Goal: Complete application form

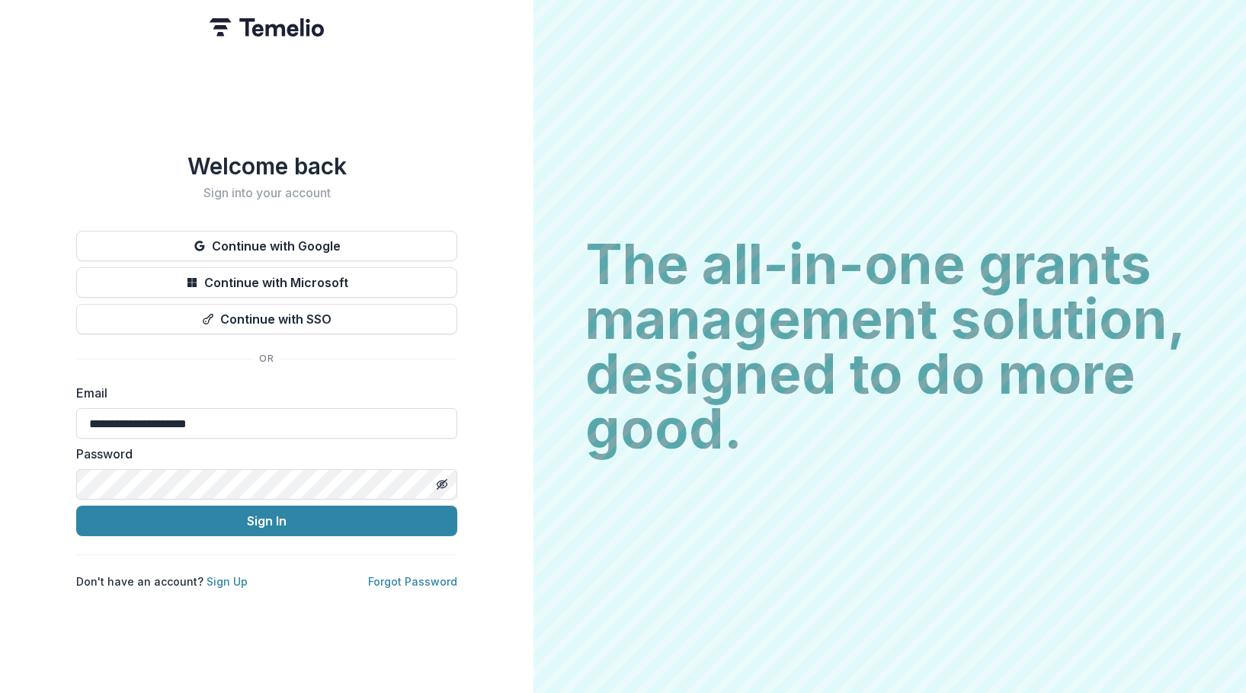
drag, startPoint x: 239, startPoint y: 421, endPoint x: 11, endPoint y: 408, distance: 228.3
click at [11, 408] on div "**********" at bounding box center [266, 346] width 533 height 693
paste input
type input "**********"
click at [0, 470] on html "**********" at bounding box center [623, 346] width 1246 height 693
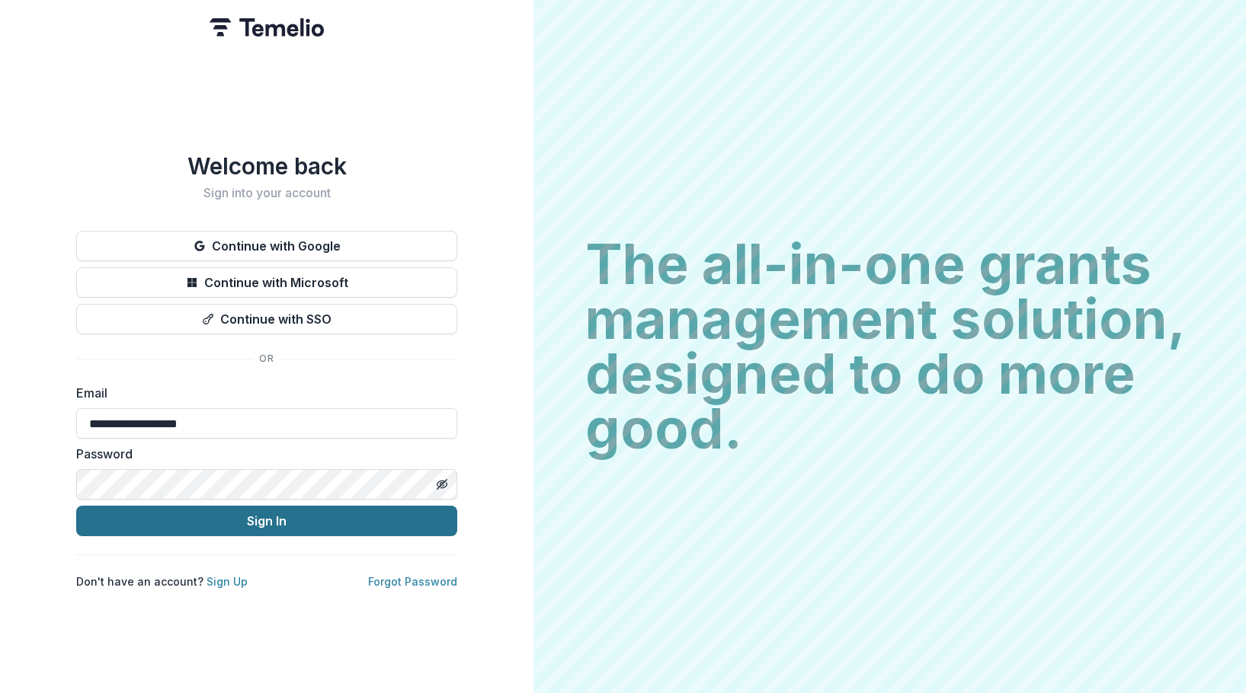
click at [356, 514] on button "Sign In" at bounding box center [266, 521] width 381 height 30
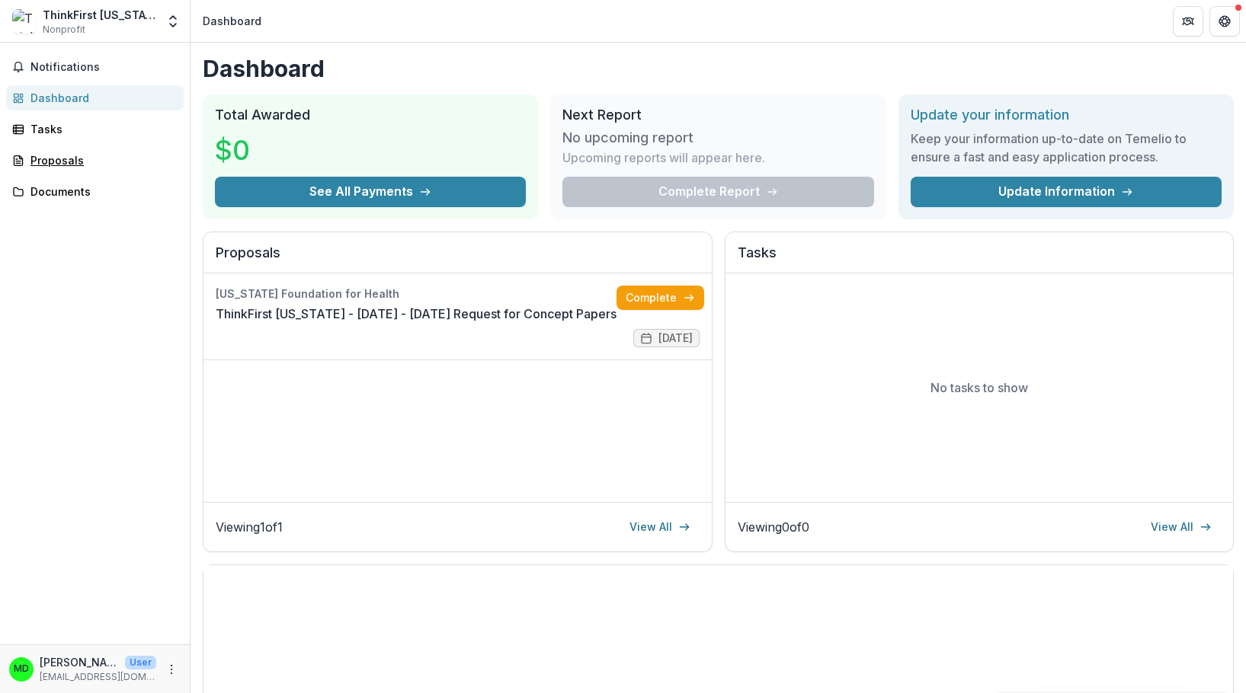
drag, startPoint x: 78, startPoint y: 167, endPoint x: 13, endPoint y: 262, distance: 115.6
click at [78, 167] on div "Proposals" at bounding box center [100, 160] width 141 height 16
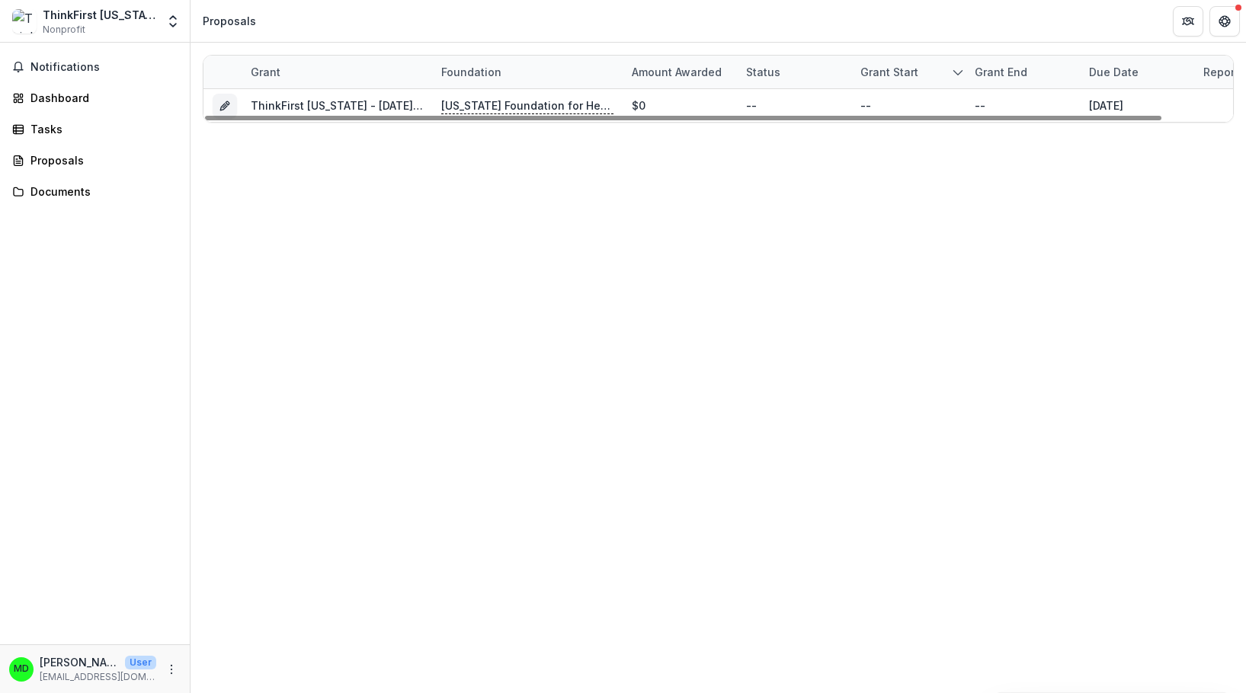
drag, startPoint x: 219, startPoint y: 106, endPoint x: 351, endPoint y: 256, distance: 199.3
click at [219, 106] on icon "Grant fb7961c7-49eb-432d-a7ff-3b31ccff5c26" at bounding box center [225, 106] width 12 height 12
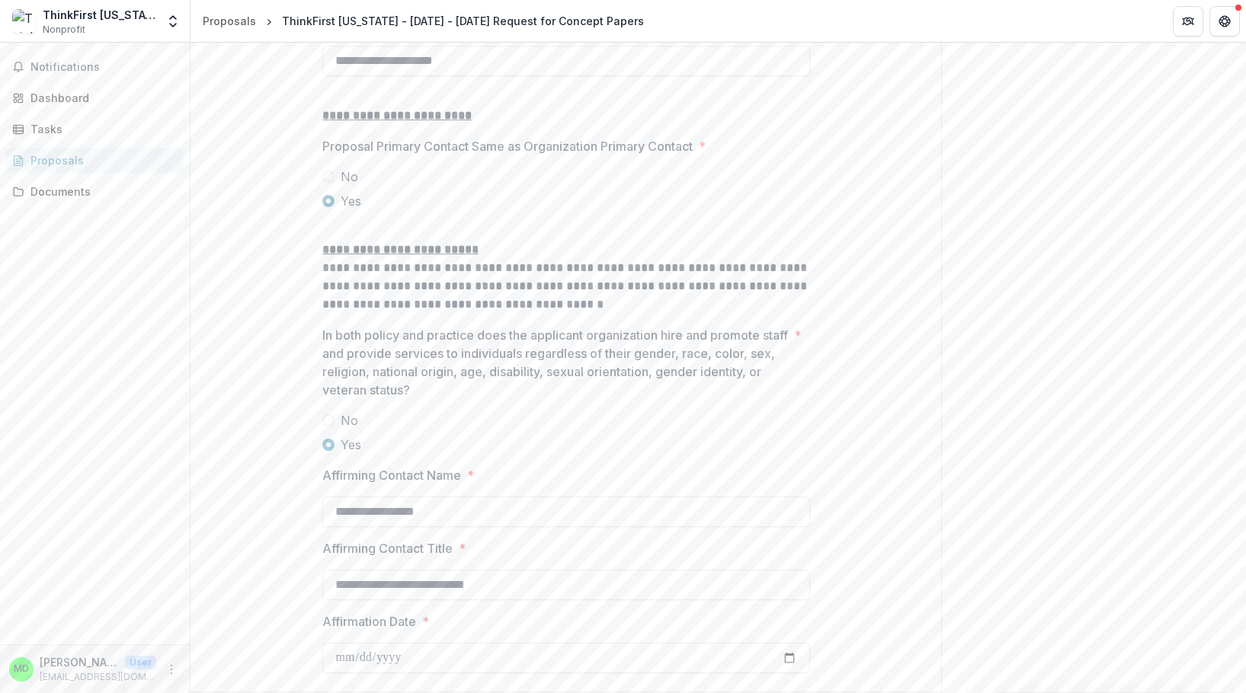
scroll to position [1987, 0]
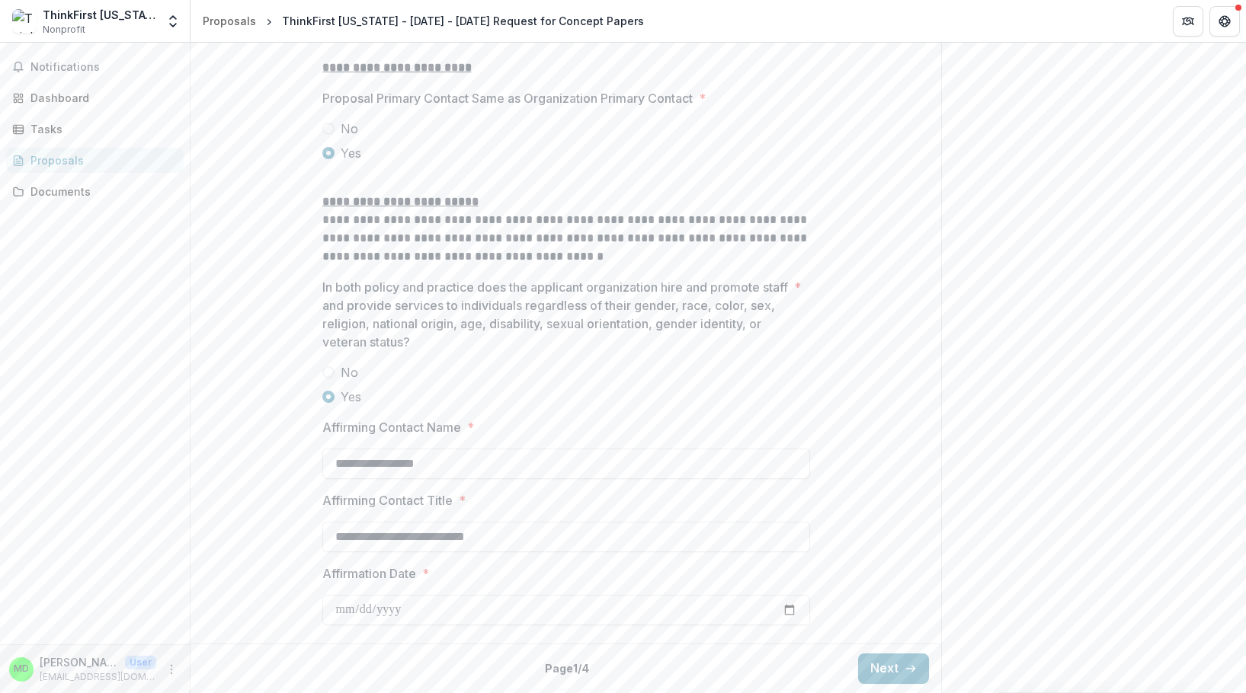
drag, startPoint x: 889, startPoint y: 655, endPoint x: 1195, endPoint y: 570, distance: 317.8
click at [889, 655] on button "Next" at bounding box center [893, 669] width 71 height 30
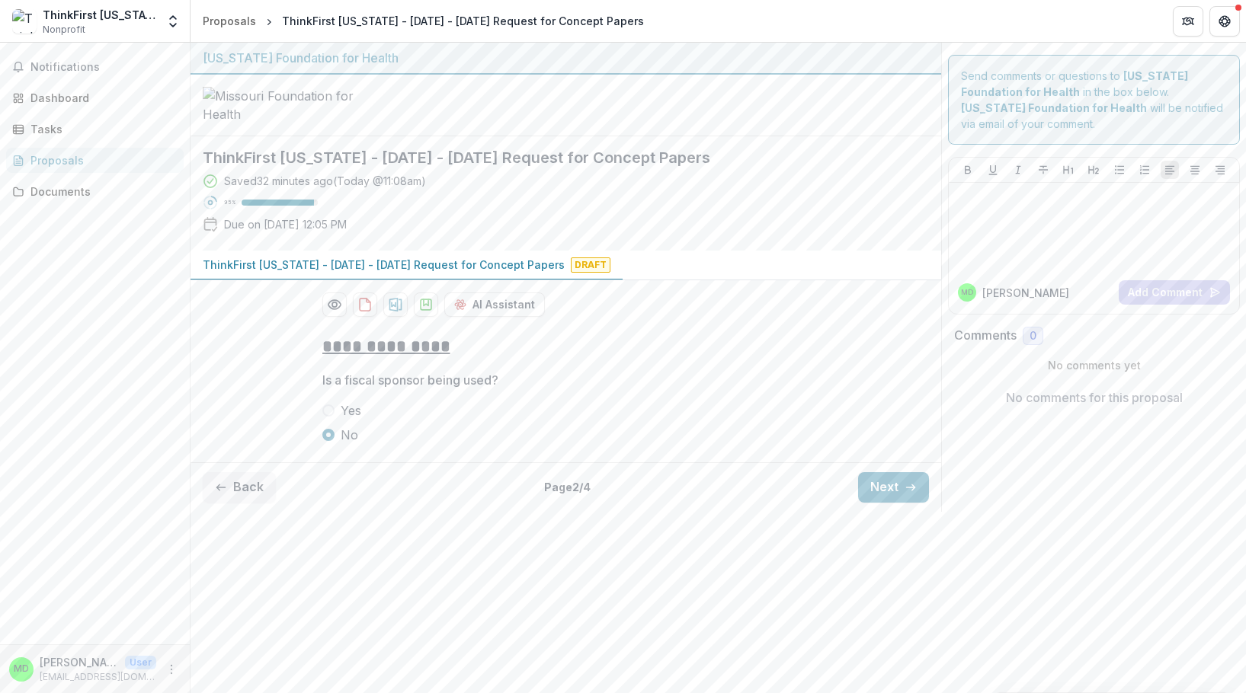
scroll to position [0, 0]
click at [914, 494] on icon "button" at bounding box center [911, 488] width 12 height 12
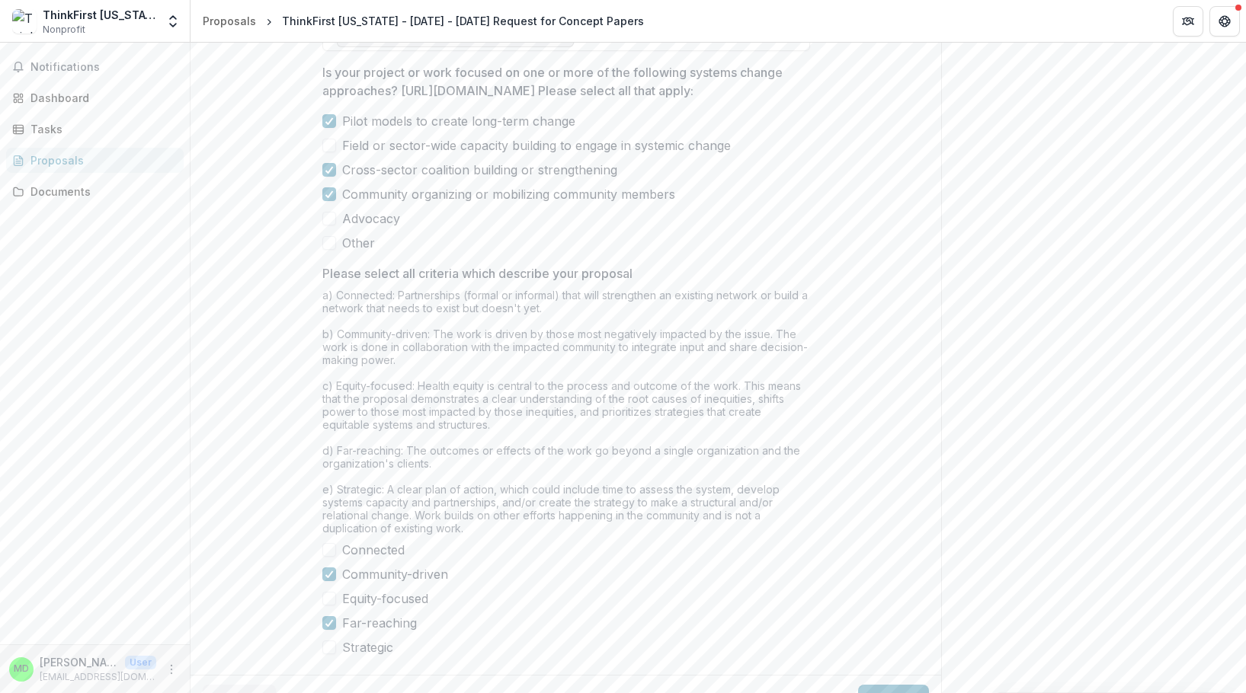
scroll to position [1292, 0]
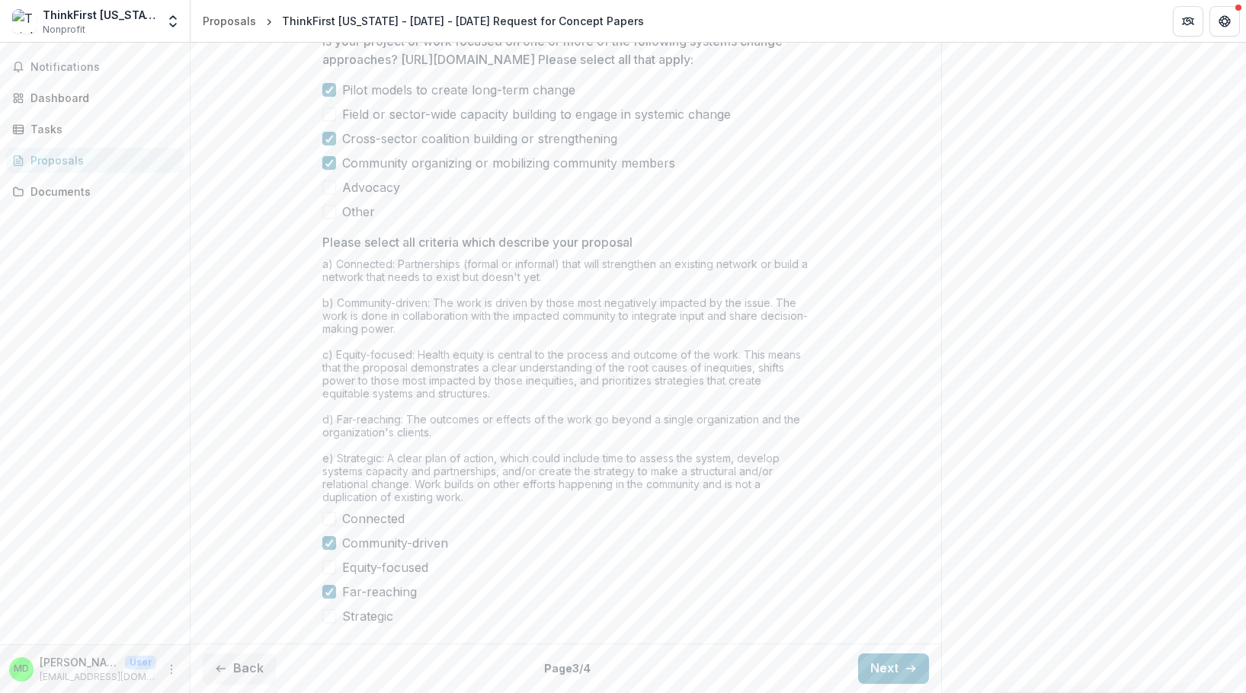
drag, startPoint x: 890, startPoint y: 673, endPoint x: 1164, endPoint y: 341, distance: 430.4
click at [890, 673] on button "Next" at bounding box center [893, 669] width 71 height 30
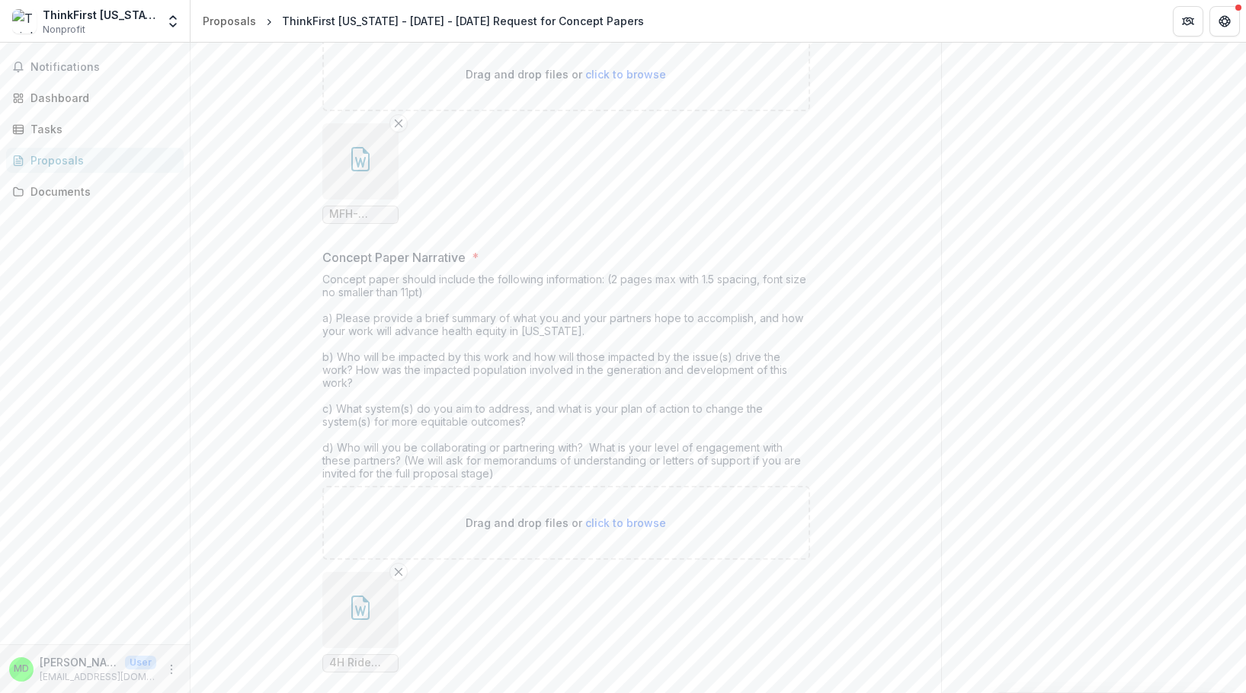
scroll to position [381, 0]
click at [361, 168] on icon "button" at bounding box center [360, 155] width 24 height 24
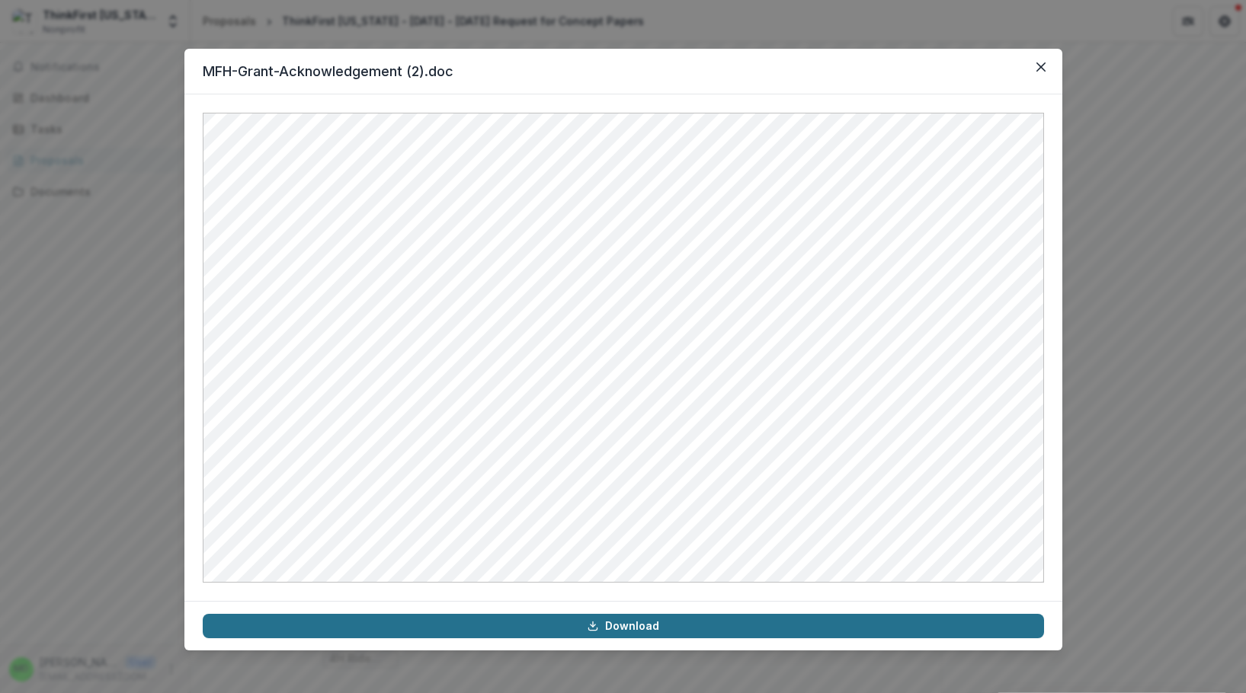
click at [670, 624] on link "Download" at bounding box center [623, 626] width 841 height 24
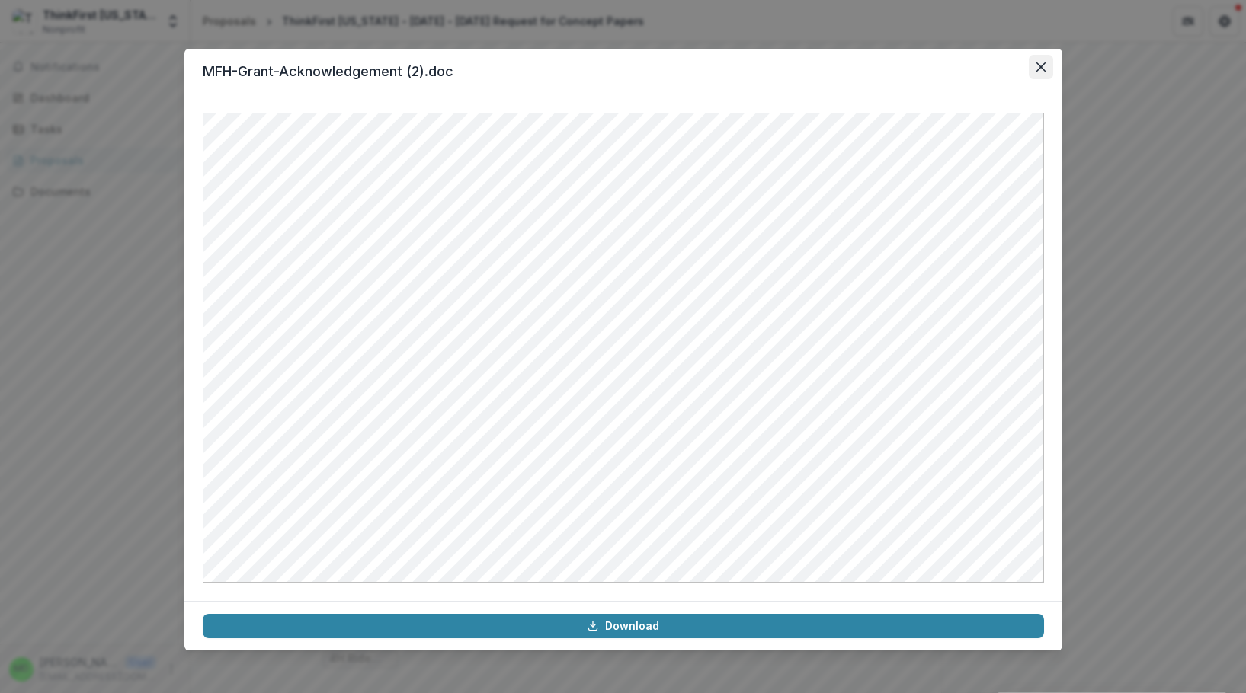
click at [1042, 68] on icon "Close" at bounding box center [1040, 66] width 9 height 9
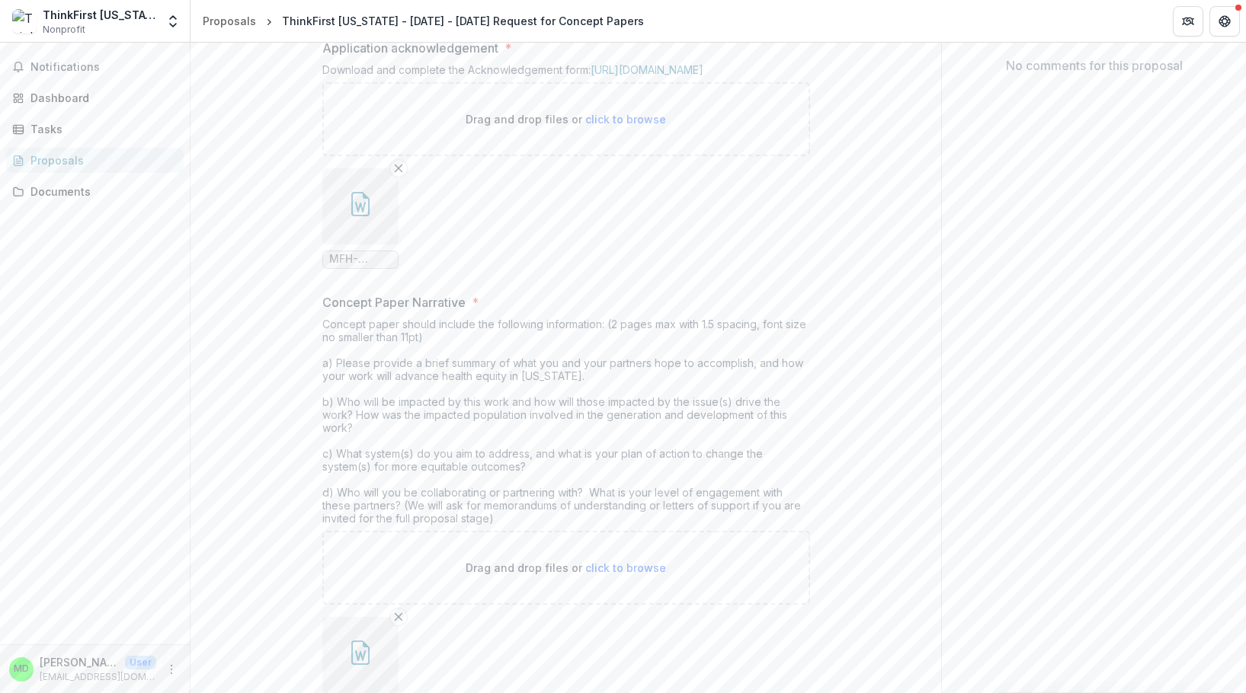
scroll to position [229, 0]
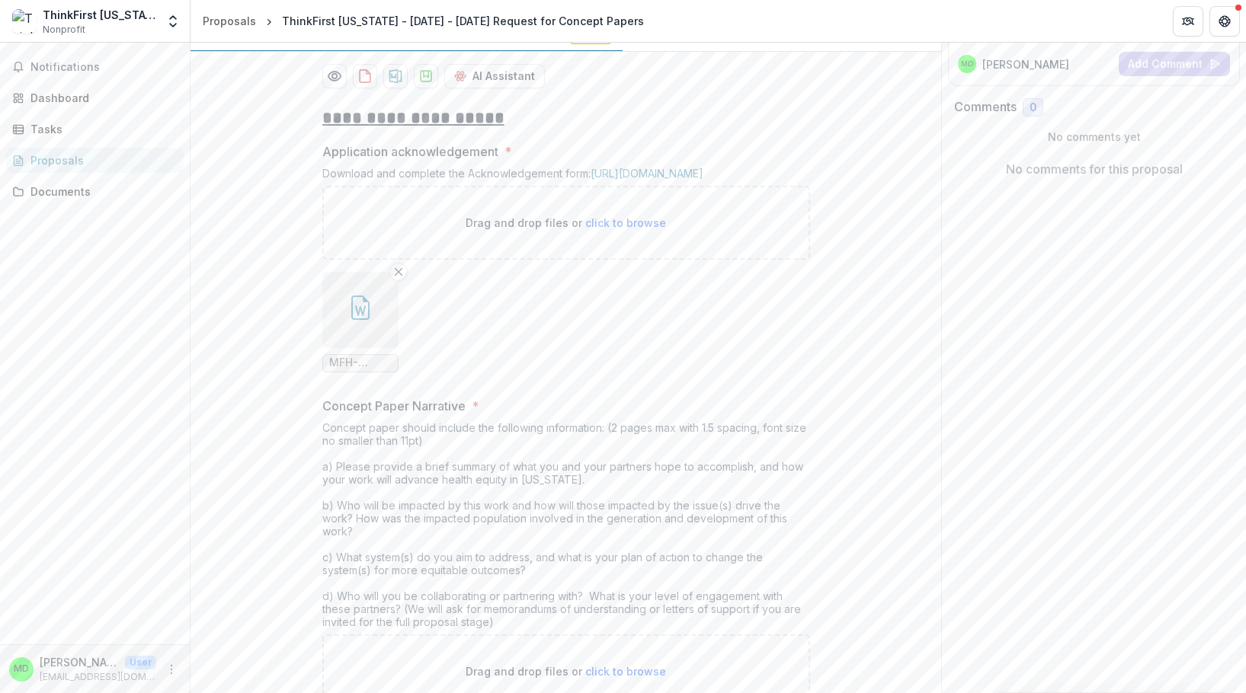
drag, startPoint x: 398, startPoint y: 396, endPoint x: 411, endPoint y: 396, distance: 13.0
click at [398, 278] on icon "Remove File" at bounding box center [398, 272] width 12 height 12
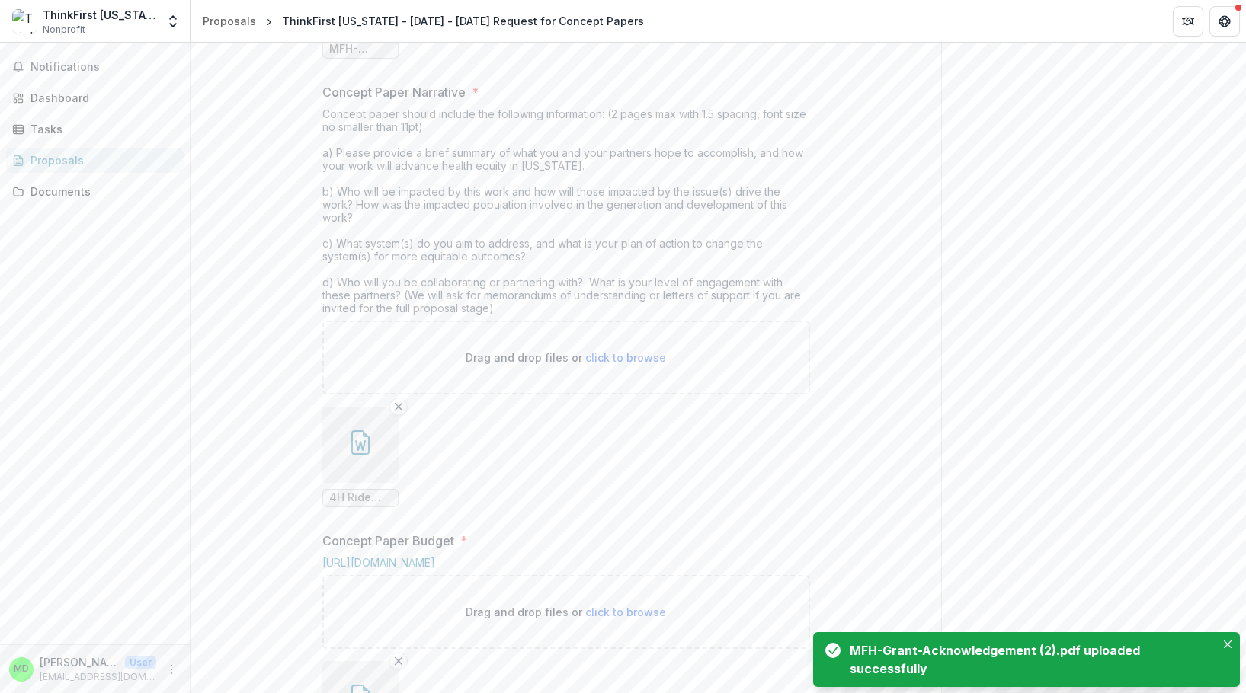
scroll to position [457, 0]
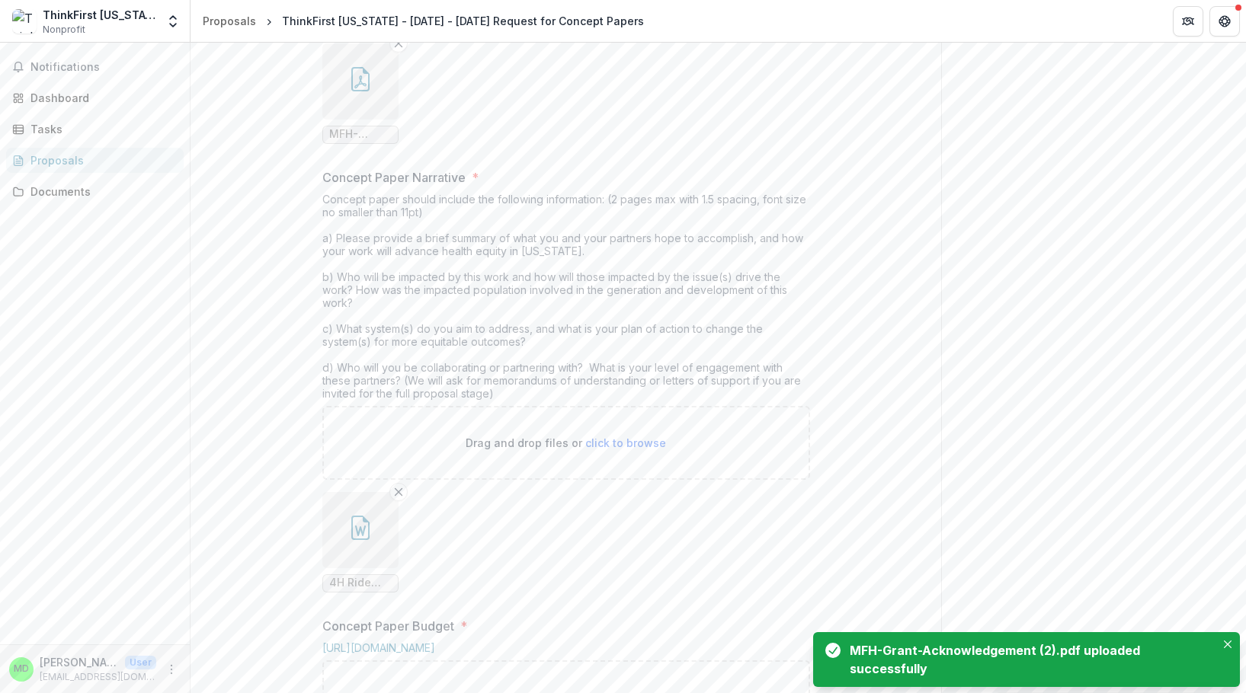
click at [351, 91] on icon "button" at bounding box center [360, 79] width 18 height 24
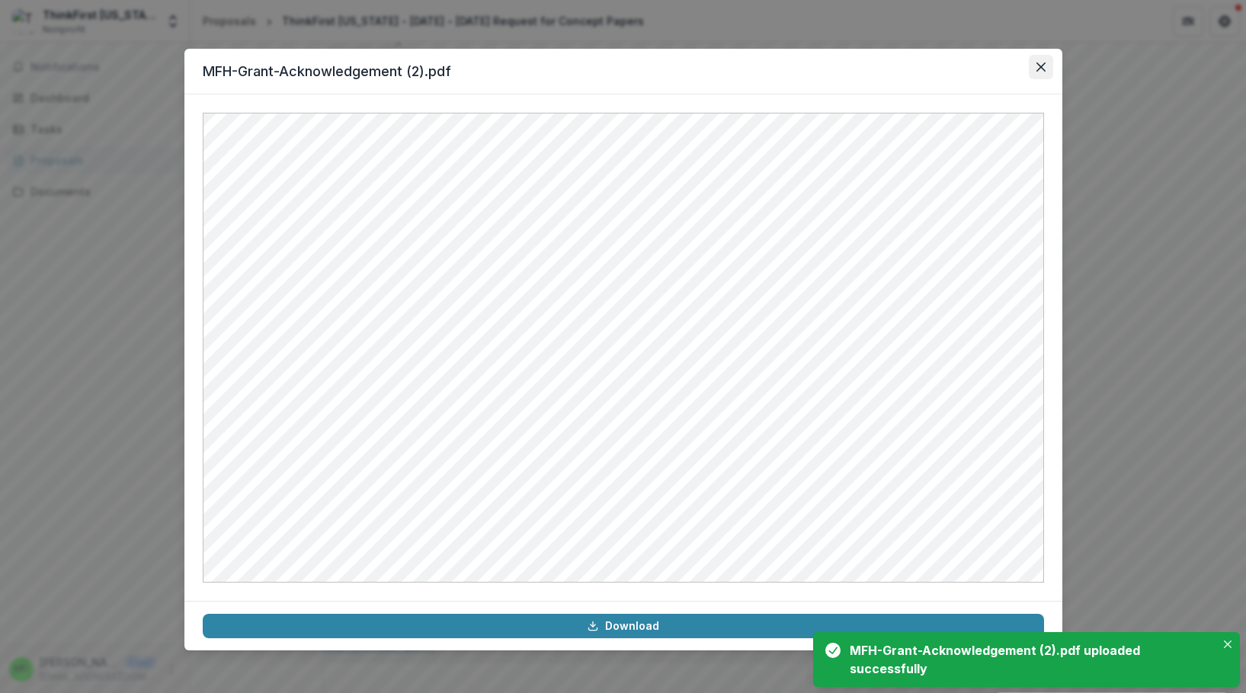
click at [1045, 60] on button "Close" at bounding box center [1041, 67] width 24 height 24
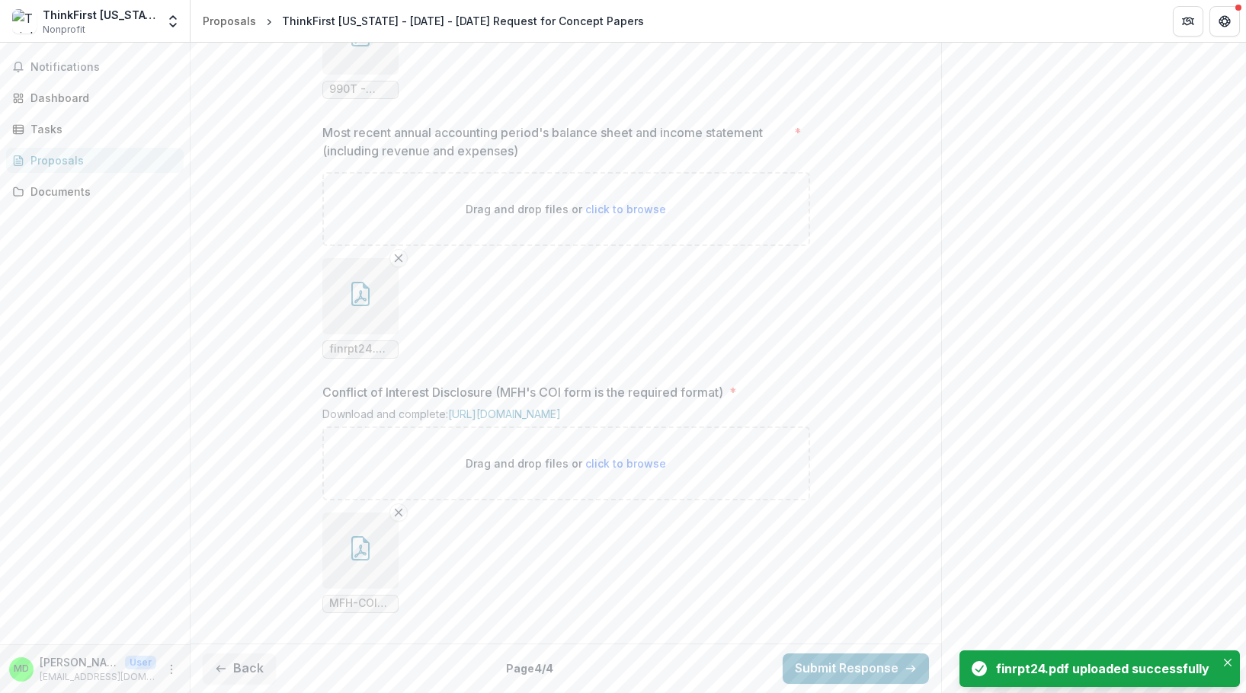
scroll to position [1625, 0]
click at [354, 559] on icon "button" at bounding box center [360, 548] width 24 height 24
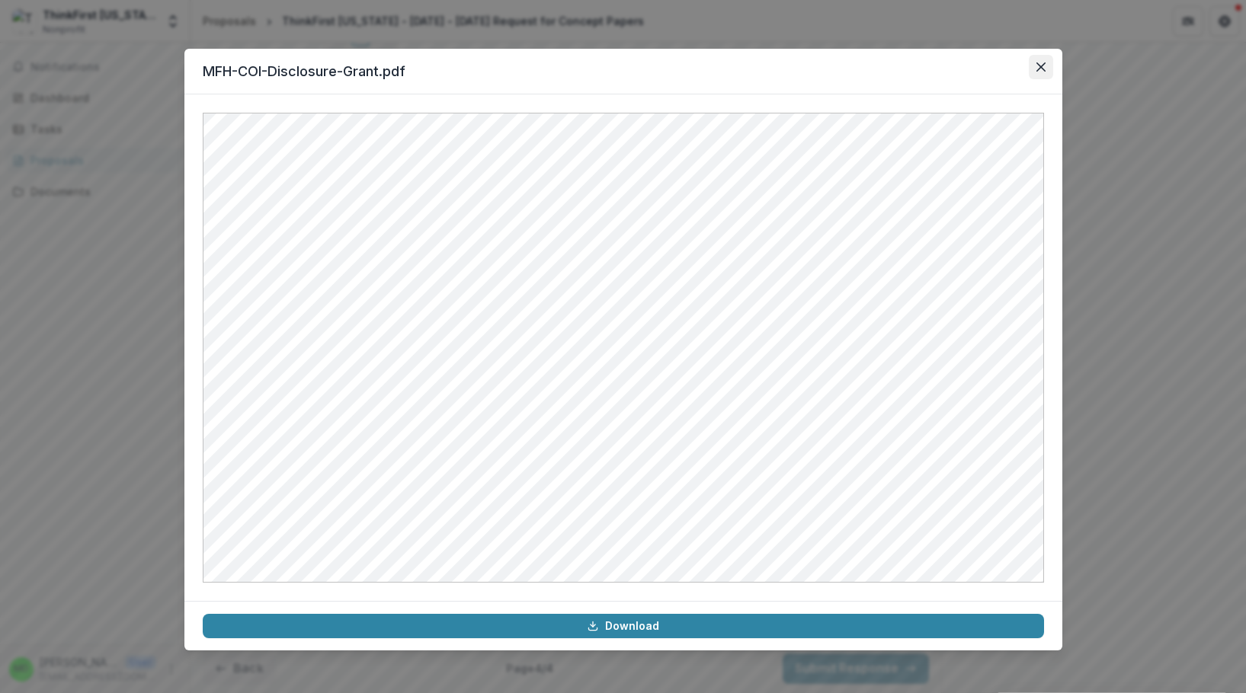
click at [1043, 62] on button "Close" at bounding box center [1041, 67] width 24 height 24
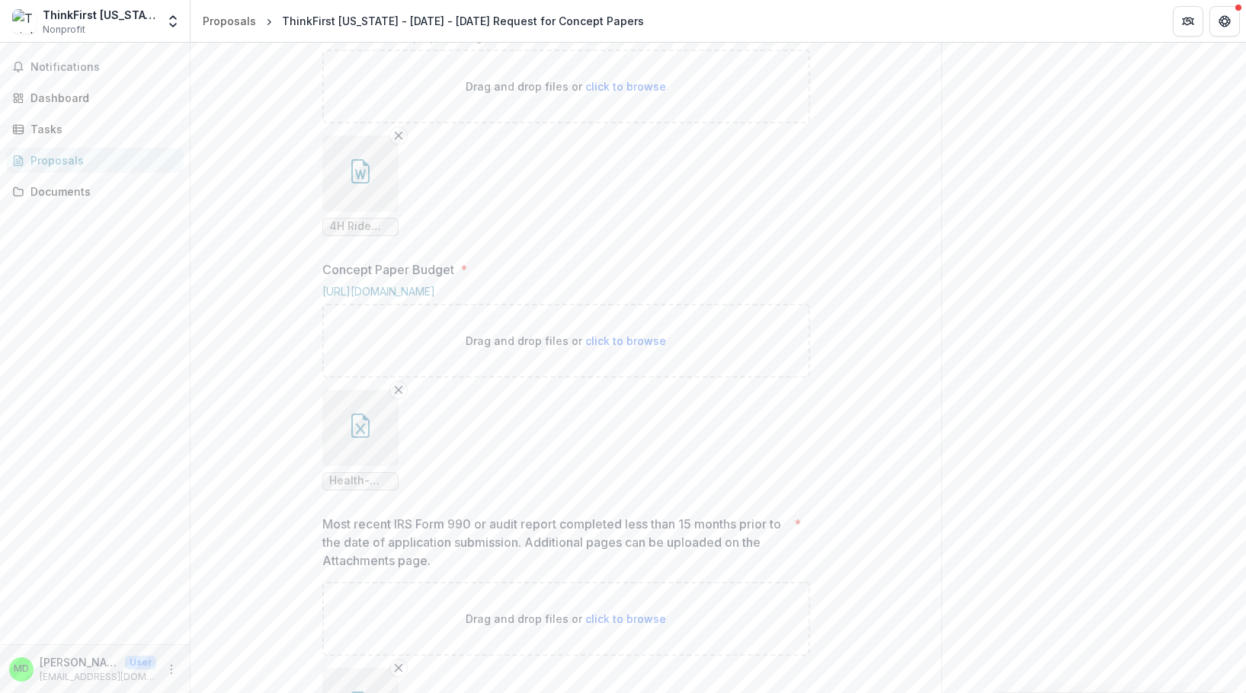
scroll to position [787, 0]
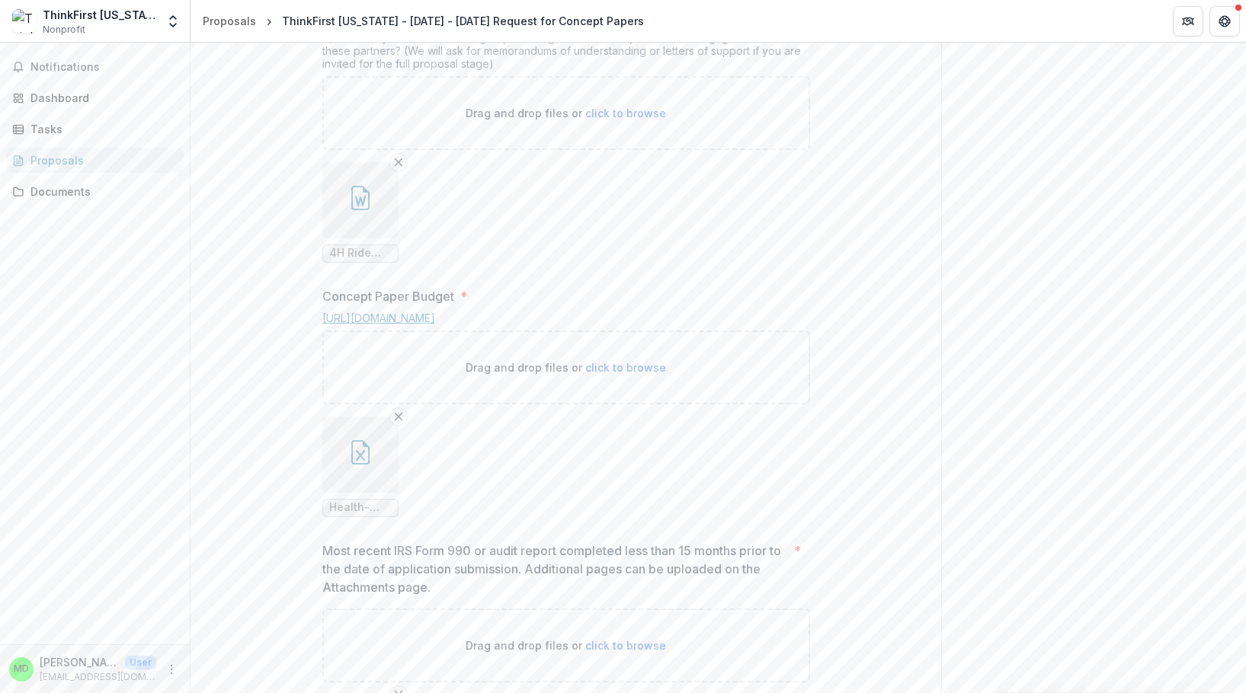
click at [435, 325] on link "[URL][DOMAIN_NAME]" at bounding box center [378, 318] width 113 height 13
click at [358, 465] on icon "button" at bounding box center [360, 452] width 24 height 24
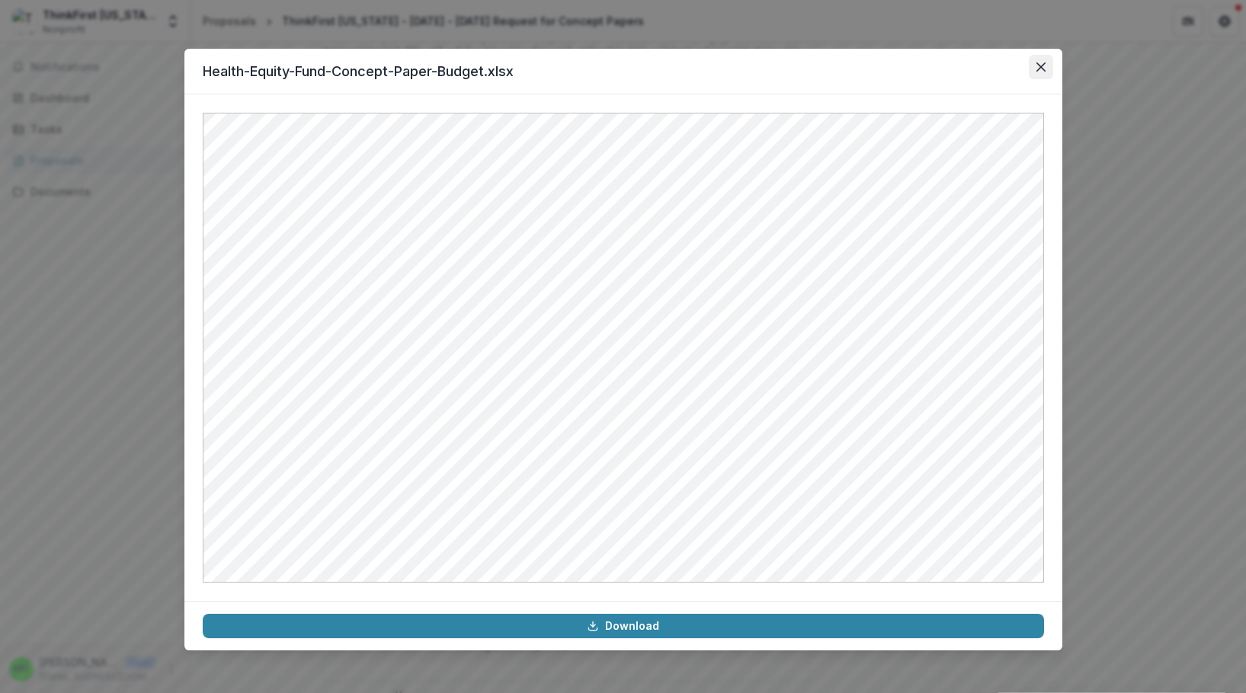
click at [1040, 70] on icon "Close" at bounding box center [1040, 66] width 9 height 9
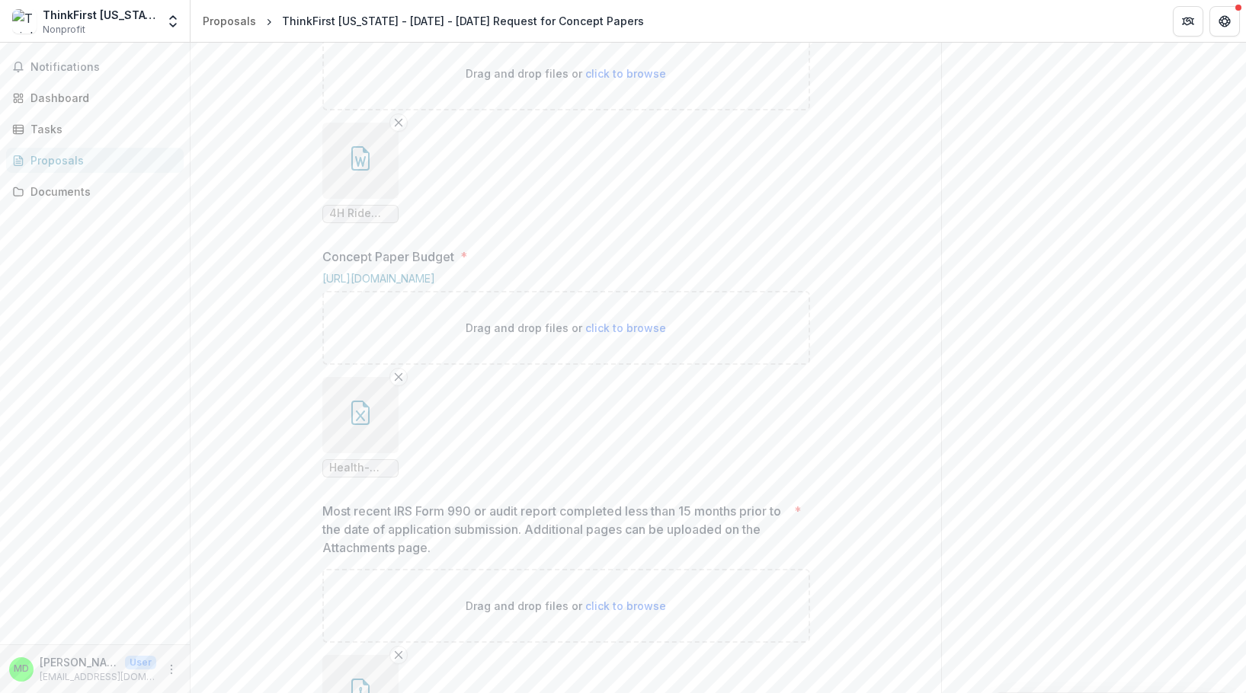
scroll to position [863, 0]
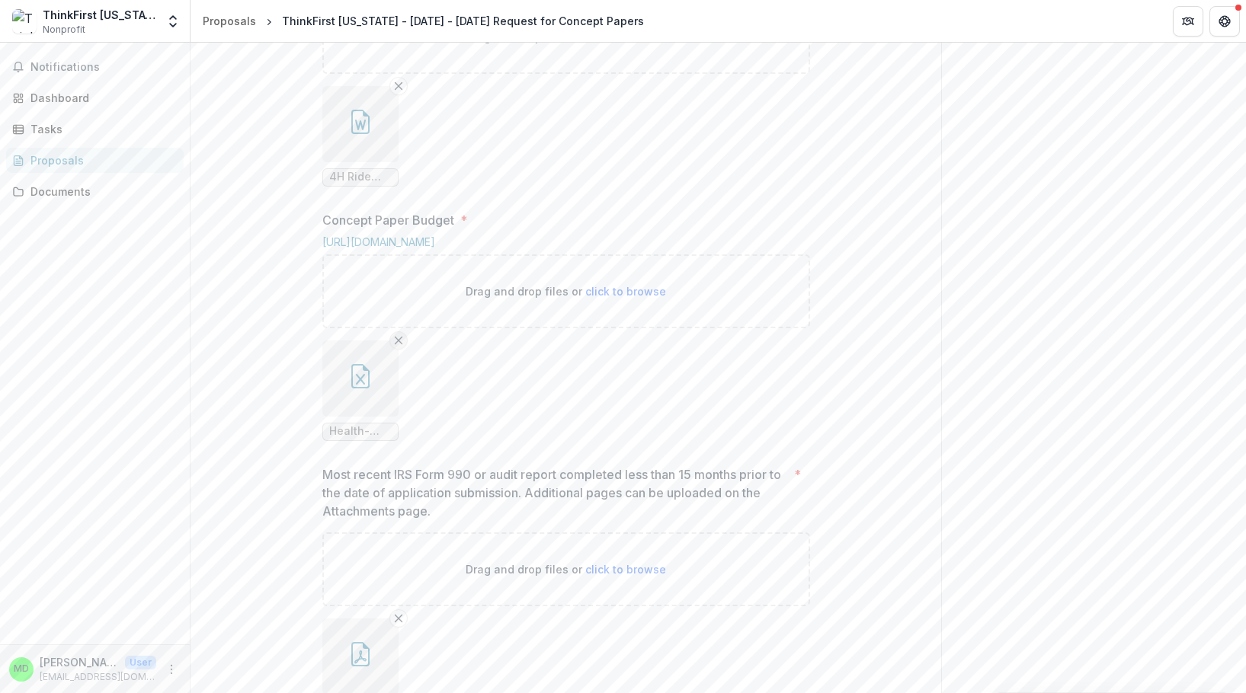
click at [396, 344] on line "Remove File" at bounding box center [398, 340] width 7 height 7
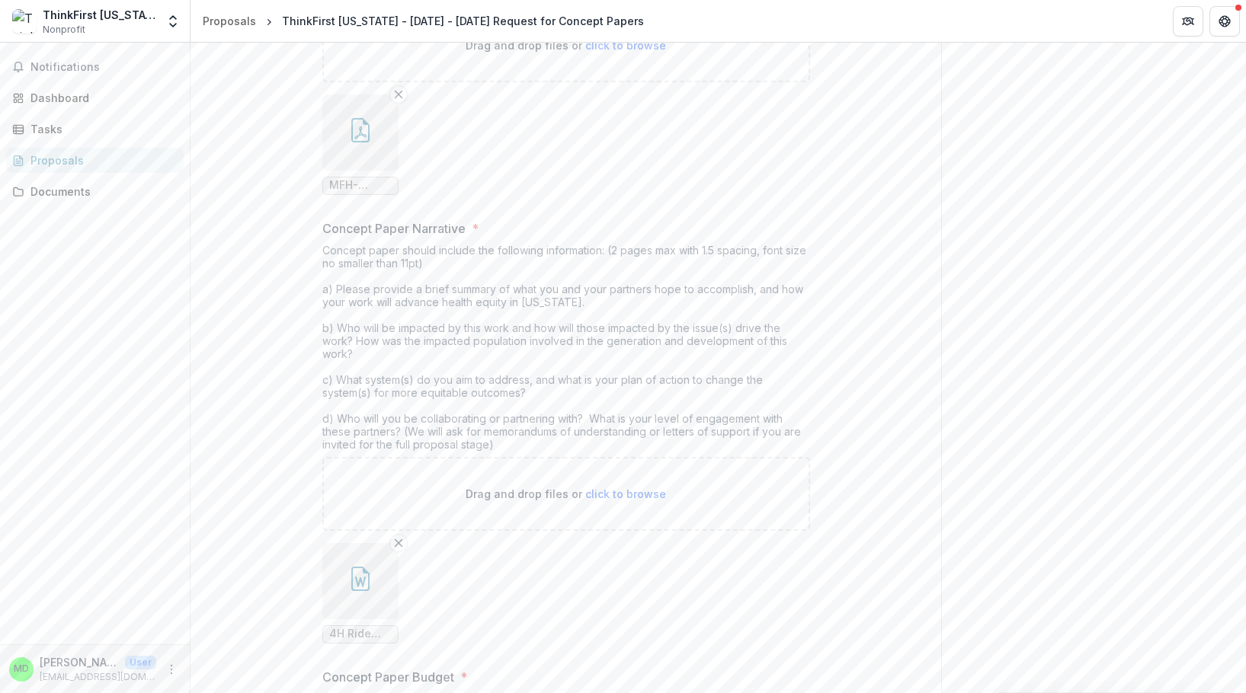
scroll to position [482, 0]
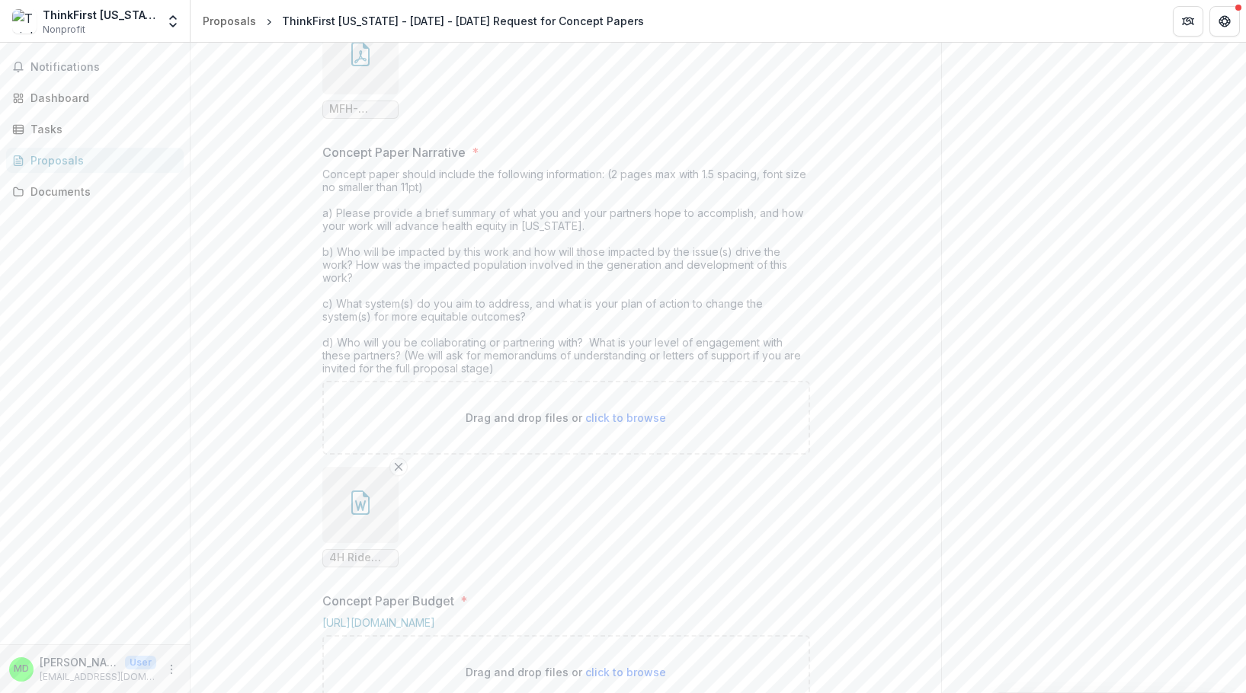
drag, startPoint x: 1075, startPoint y: 403, endPoint x: 117, endPoint y: 464, distance: 960.6
click at [1075, 403] on div "Send comments or questions to [US_STATE] Foundation for Health in the box below…" at bounding box center [1093, 627] width 305 height 2134
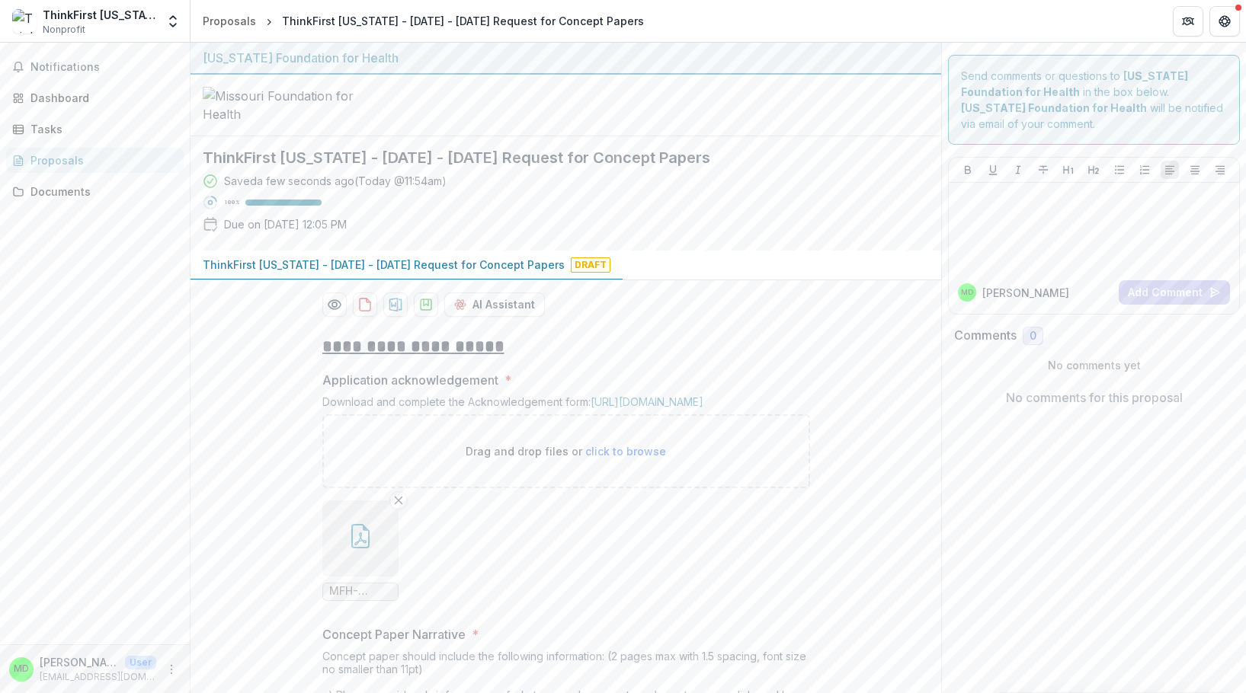
scroll to position [229, 0]
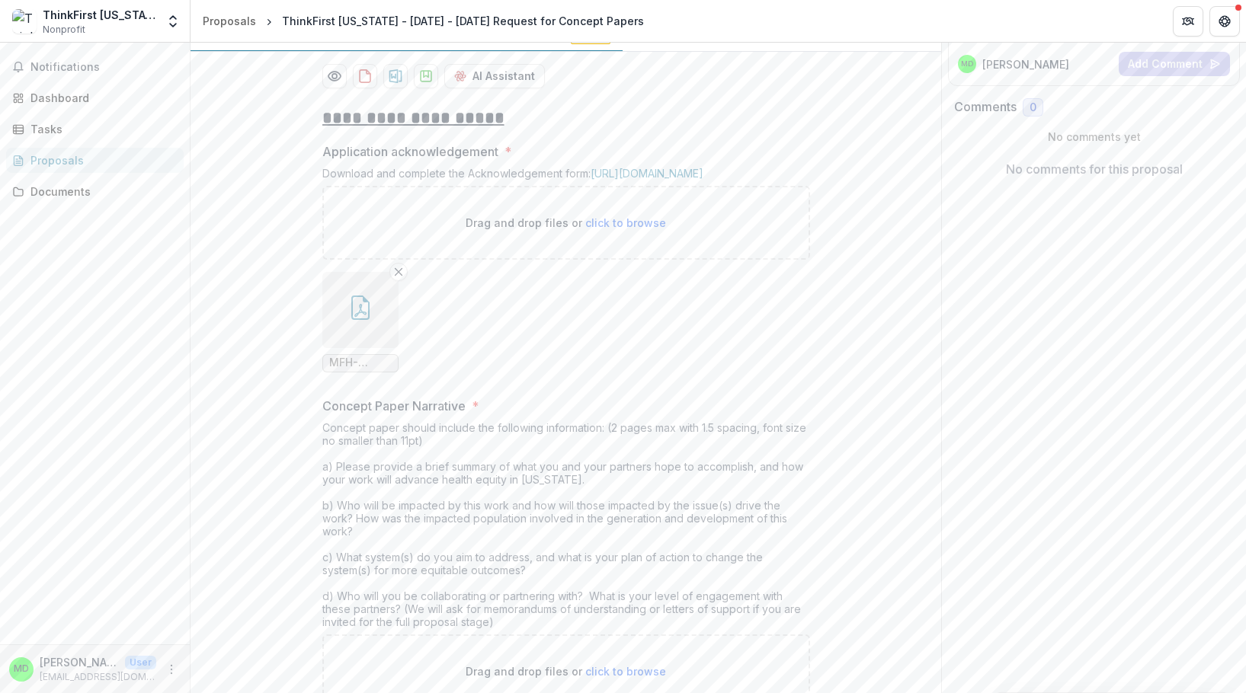
click at [386, 348] on button "button" at bounding box center [360, 310] width 76 height 76
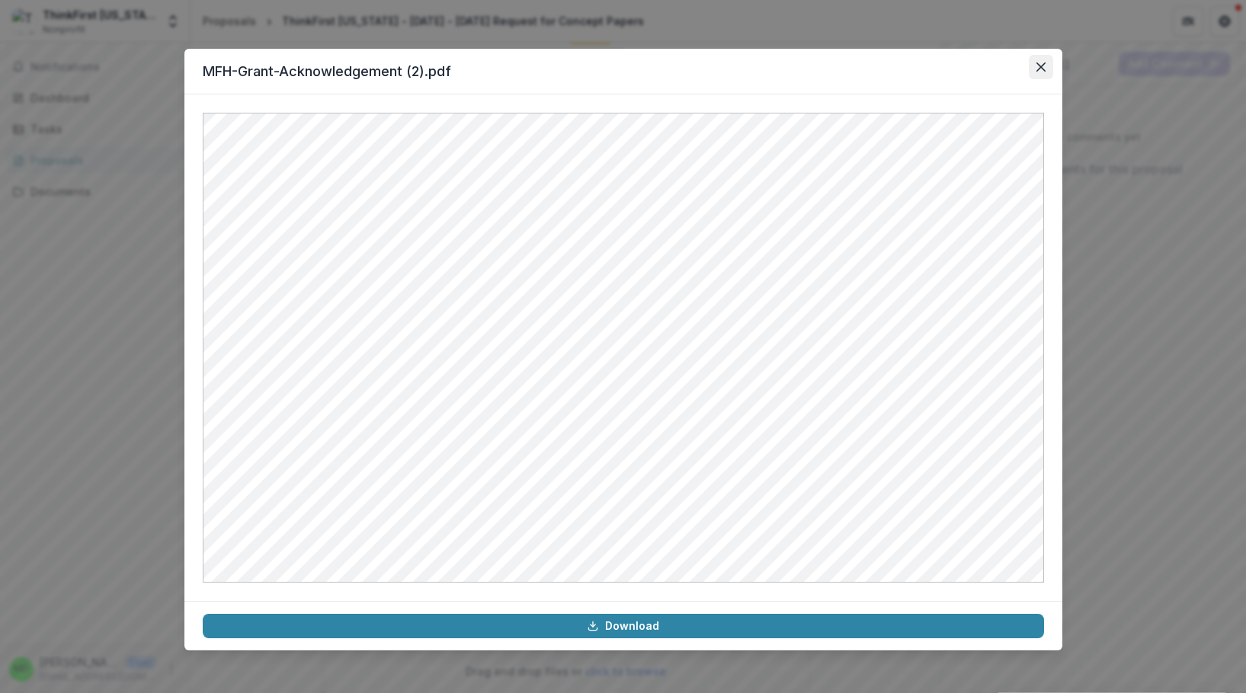
click at [1040, 69] on icon "Close" at bounding box center [1040, 66] width 9 height 9
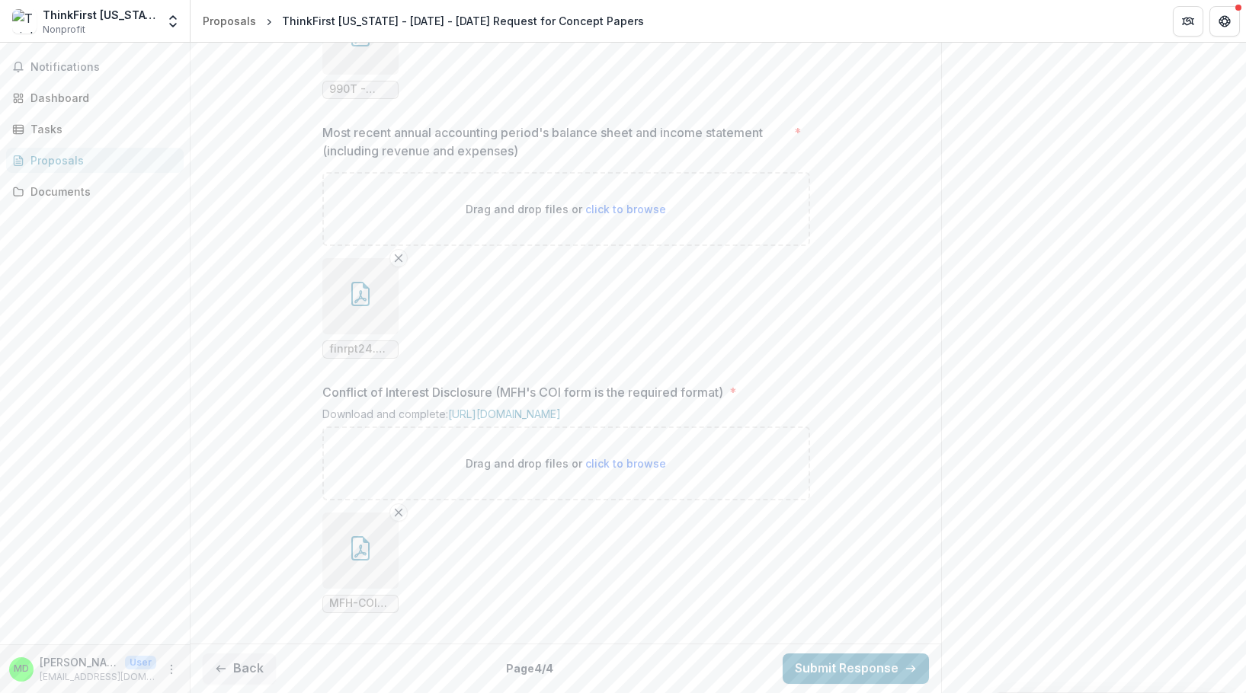
scroll to position [1625, 0]
click at [863, 660] on button "Submit Response" at bounding box center [856, 669] width 146 height 30
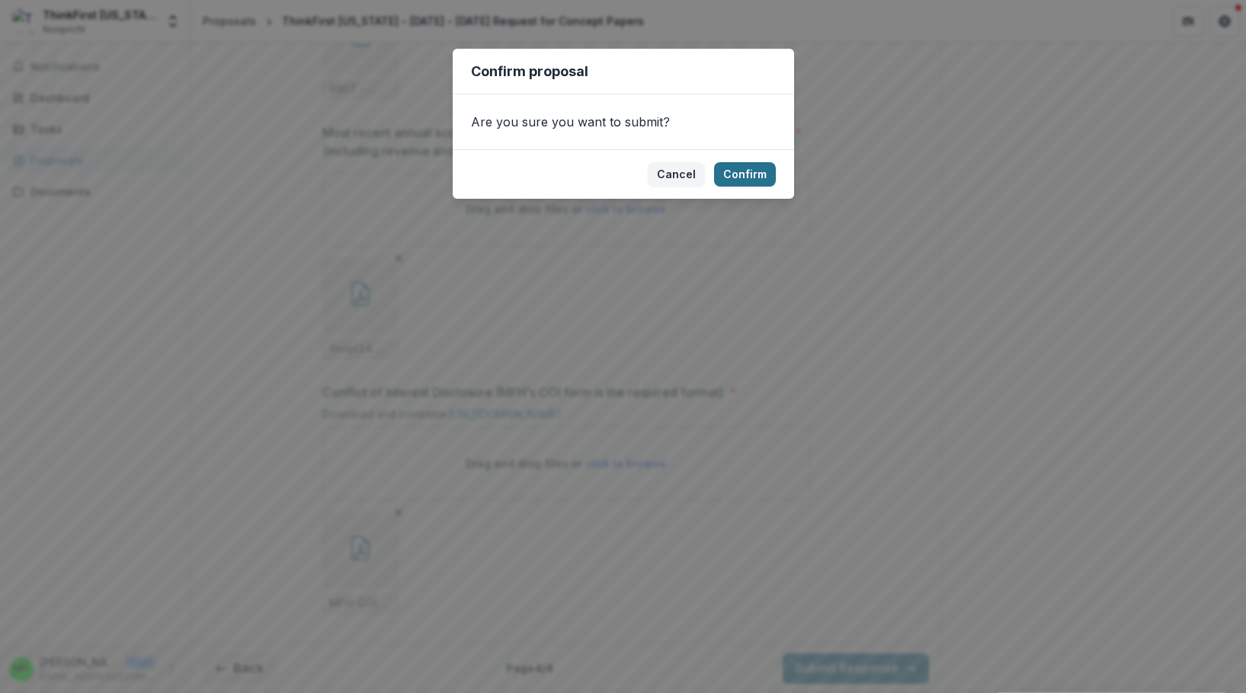
click at [764, 180] on button "Confirm" at bounding box center [745, 174] width 62 height 24
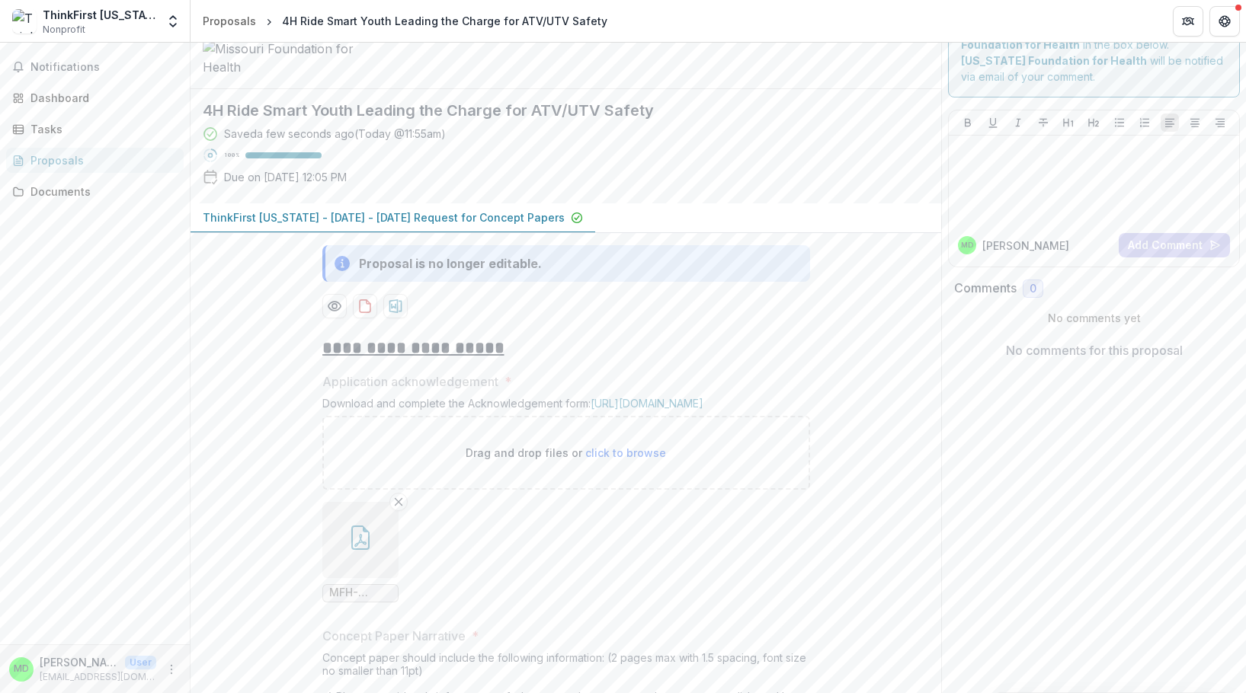
scroll to position [0, 0]
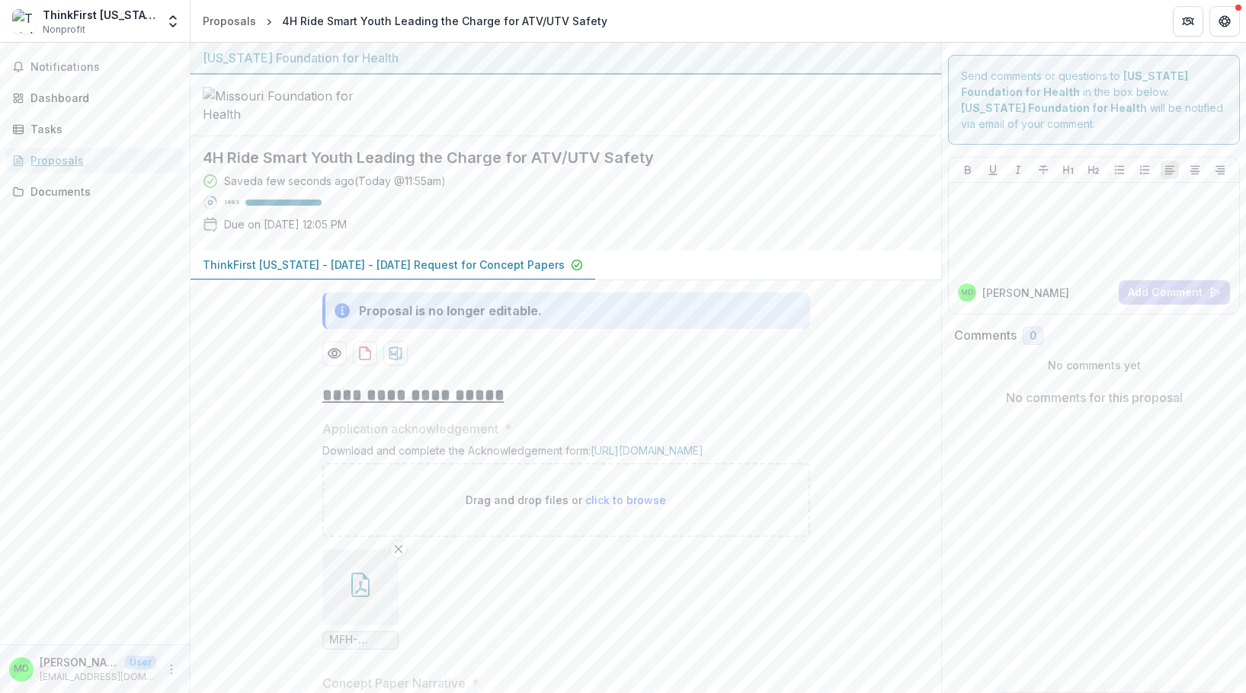
drag, startPoint x: 68, startPoint y: 168, endPoint x: 192, endPoint y: 200, distance: 128.3
click at [68, 168] on div "Proposals" at bounding box center [100, 160] width 141 height 16
